Goal: Transaction & Acquisition: Purchase product/service

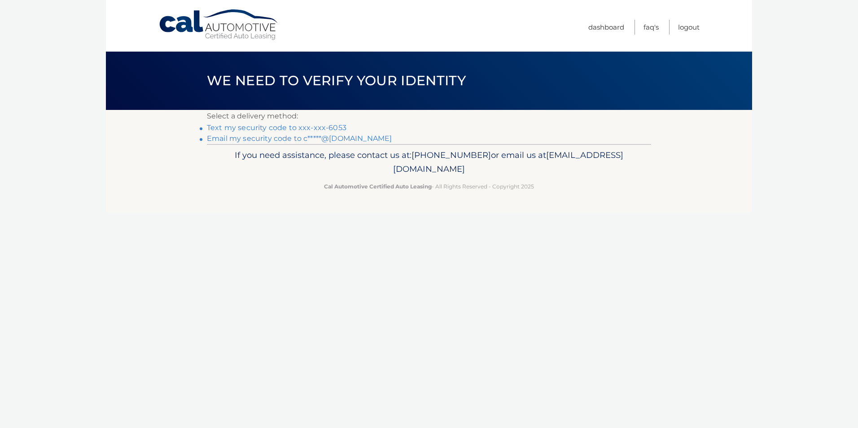
click at [320, 128] on link "Text my security code to xxx-xxx-6053" at bounding box center [277, 127] width 140 height 9
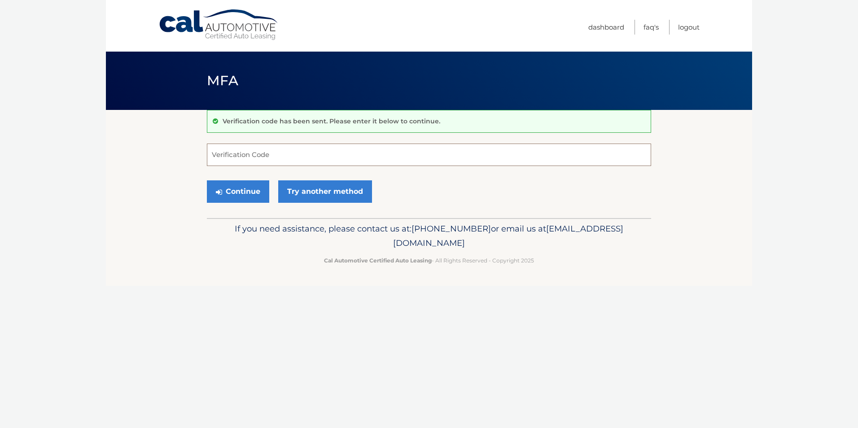
click at [234, 156] on input "Verification Code" at bounding box center [429, 155] width 444 height 22
type input "044321"
click at [207, 180] on button "Continue" at bounding box center [238, 191] width 62 height 22
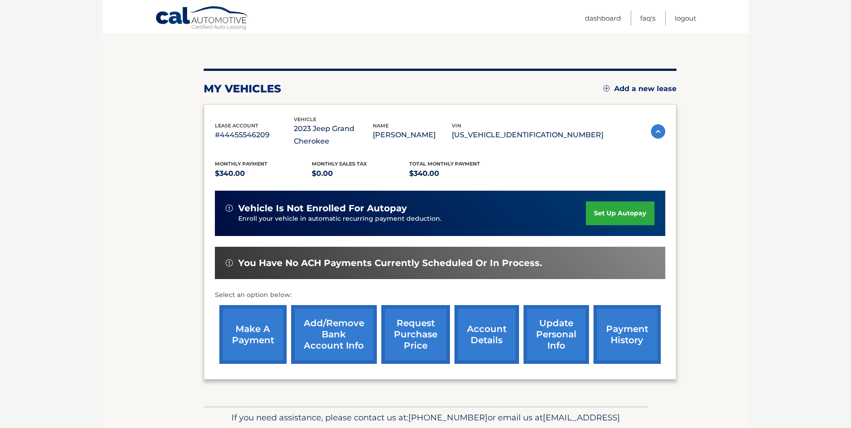
scroll to position [100, 0]
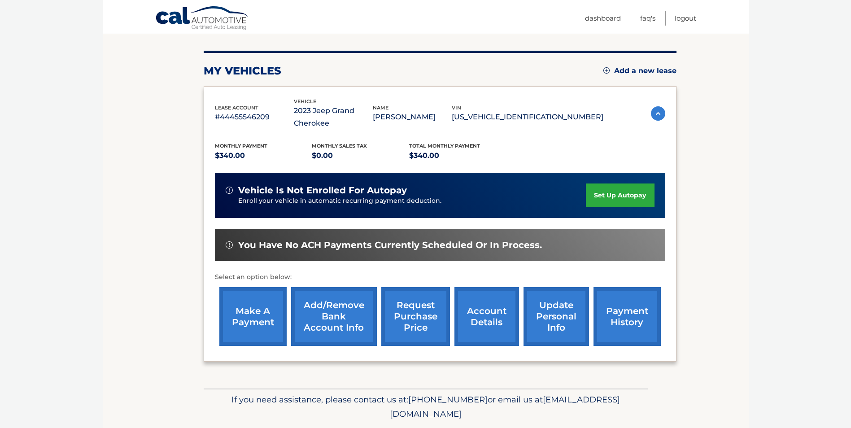
click at [263, 320] on link "make a payment" at bounding box center [252, 316] width 67 height 59
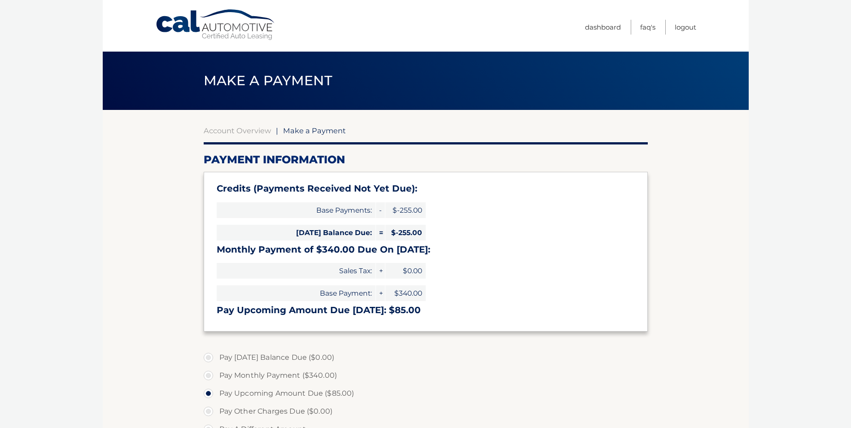
select select "YjY3ZDQzOTYtMjk1ZC00NzJmLTkyMjktMDQ4NjlkOTUxYmMz"
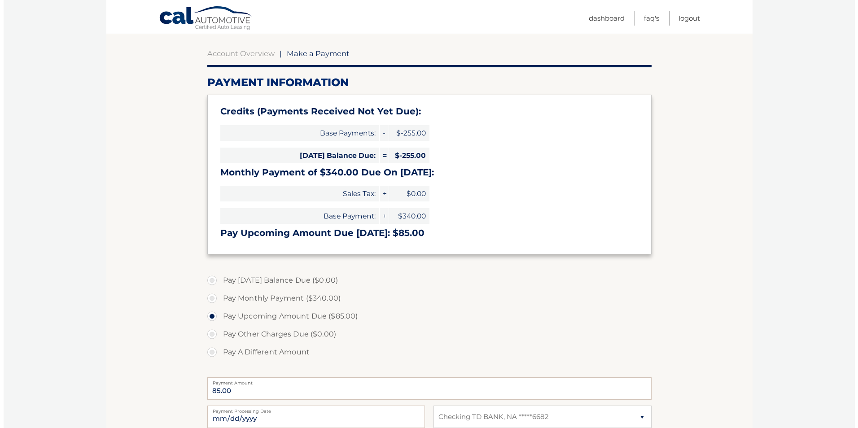
scroll to position [228, 0]
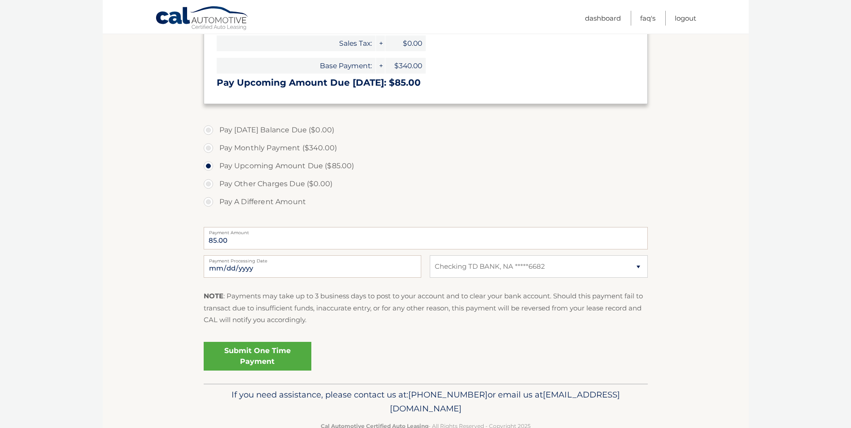
click at [206, 204] on label "Pay A Different Amount" at bounding box center [426, 202] width 444 height 18
click at [207, 204] on input "Pay A Different Amount" at bounding box center [211, 200] width 9 height 14
radio input "true"
type input "85.00"
click at [215, 272] on input "2025-10-07" at bounding box center [313, 266] width 218 height 22
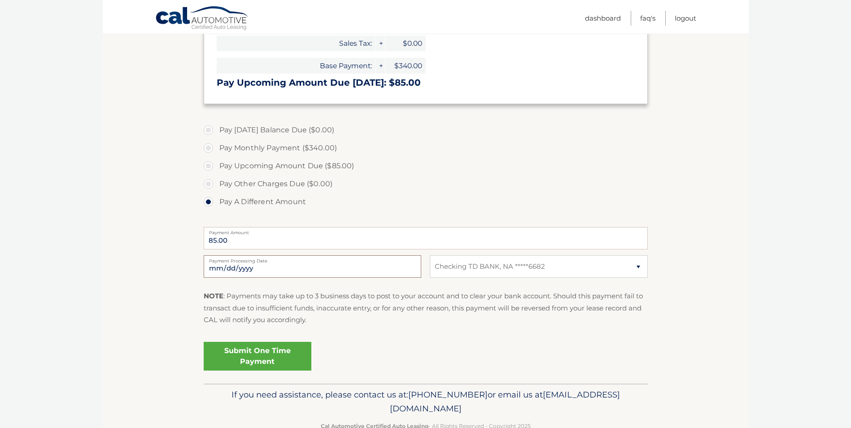
type input "2025-10-14"
click at [262, 360] on link "Submit One Time Payment" at bounding box center [258, 356] width 108 height 29
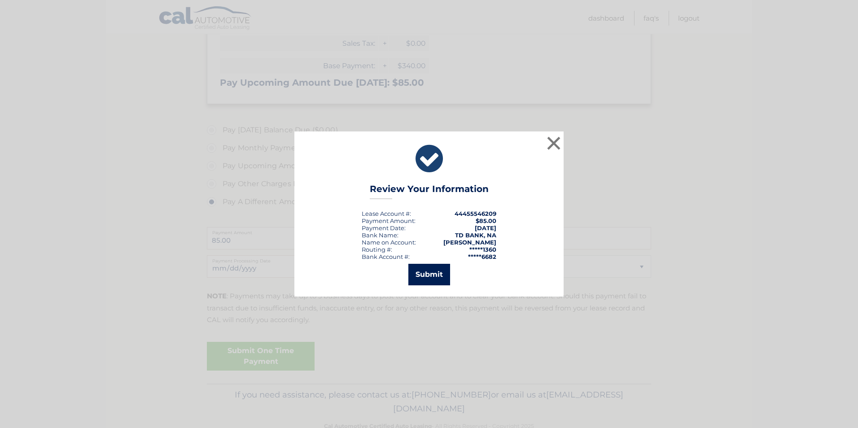
click at [437, 278] on button "Submit" at bounding box center [429, 275] width 42 height 22
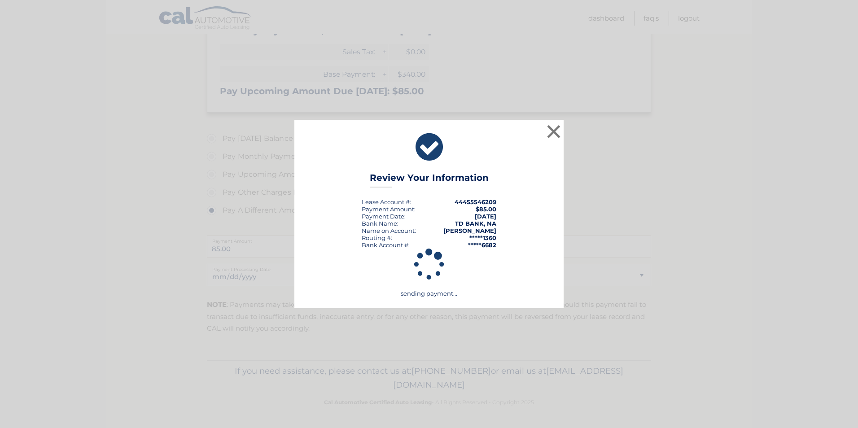
scroll to position [219, 0]
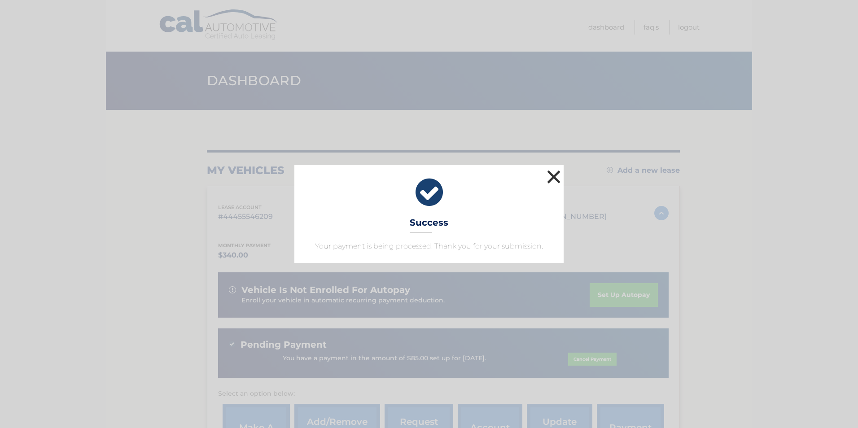
click at [562, 181] on button "×" at bounding box center [554, 177] width 18 height 18
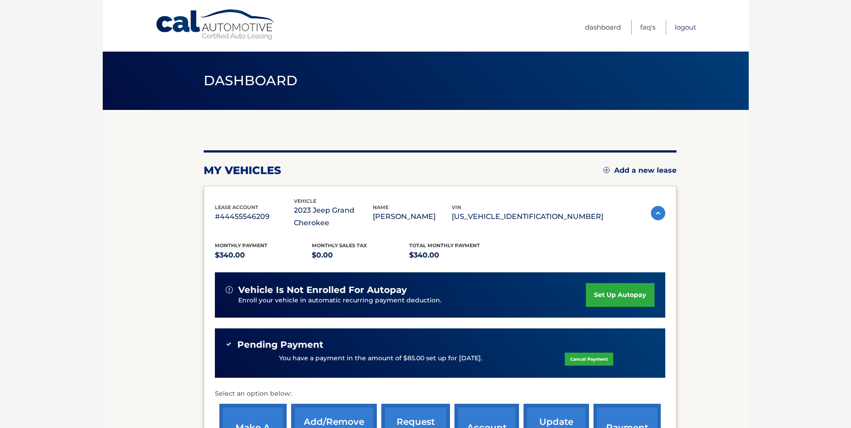
click at [684, 24] on link "Logout" at bounding box center [686, 27] width 22 height 15
